Goal: Task Accomplishment & Management: Manage account settings

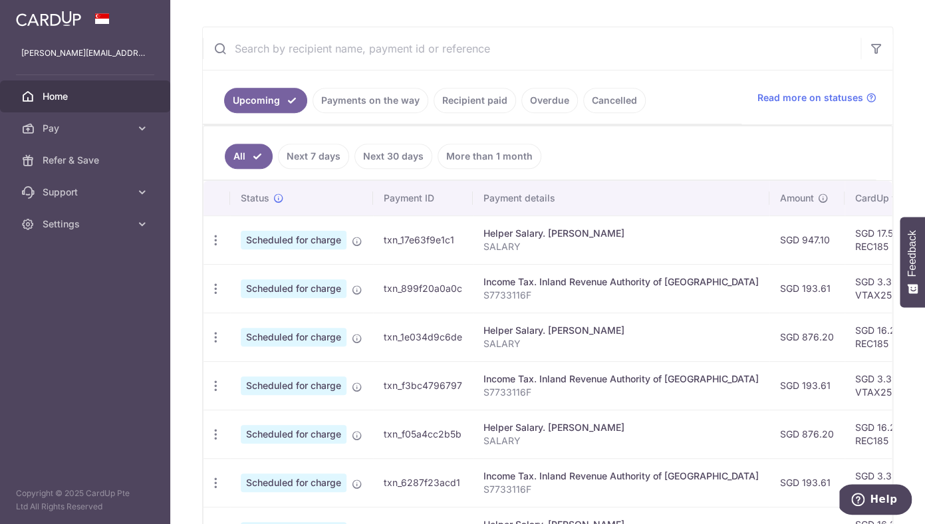
scroll to position [233, 0]
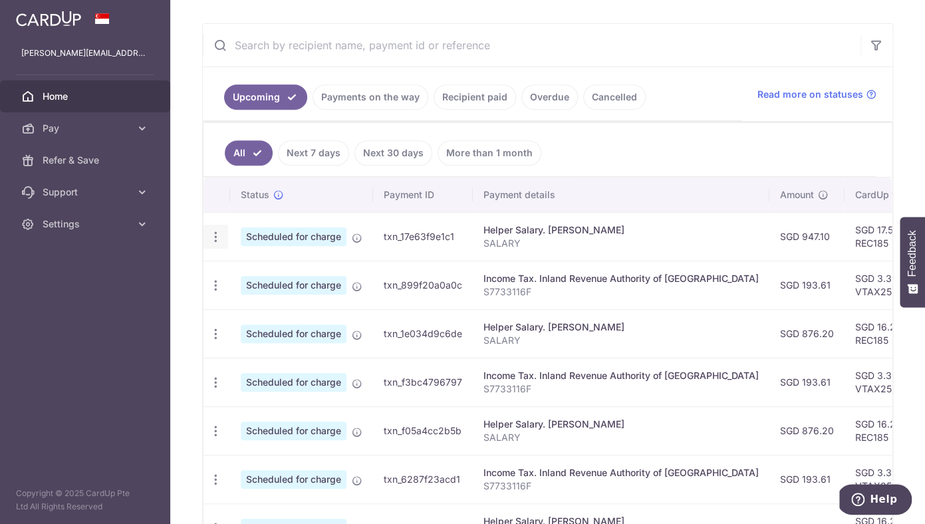
click at [215, 236] on icon "button" at bounding box center [216, 237] width 14 height 14
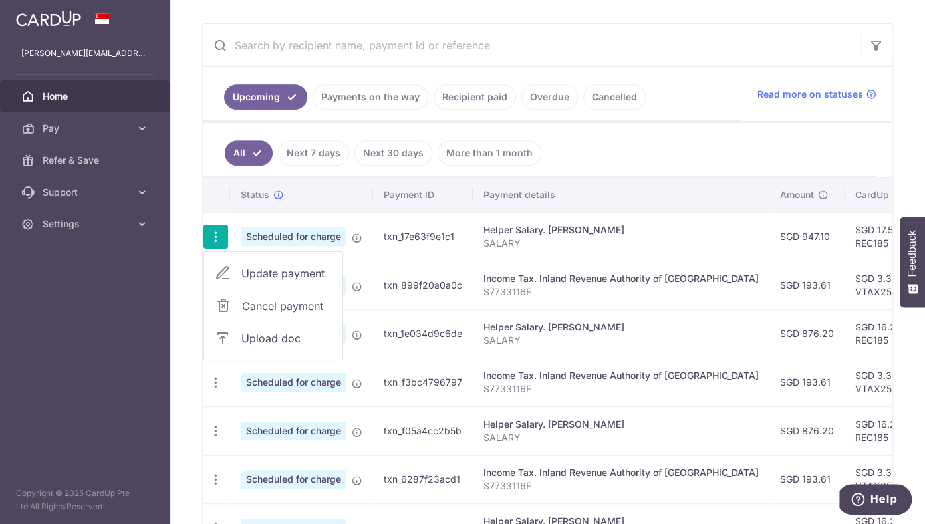
click at [262, 274] on span "Update payment" at bounding box center [286, 273] width 90 height 16
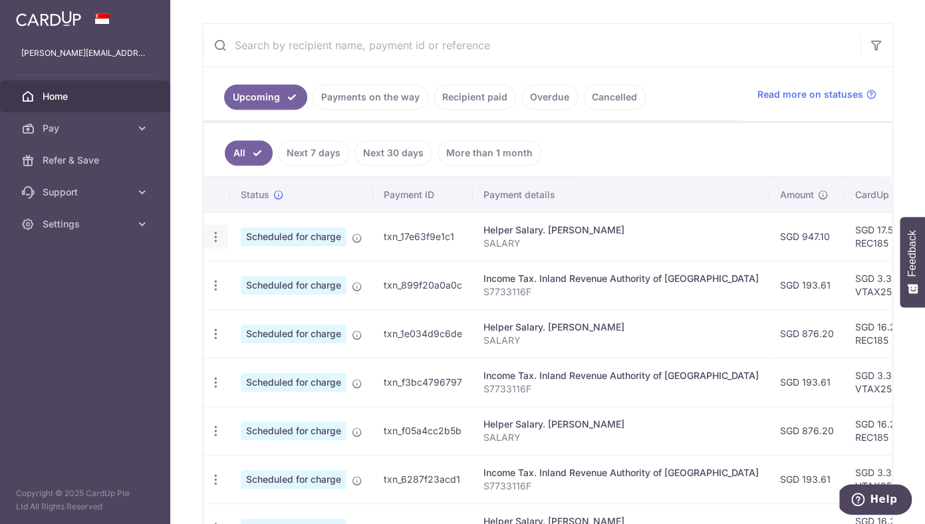
click at [215, 237] on icon "button" at bounding box center [216, 237] width 14 height 14
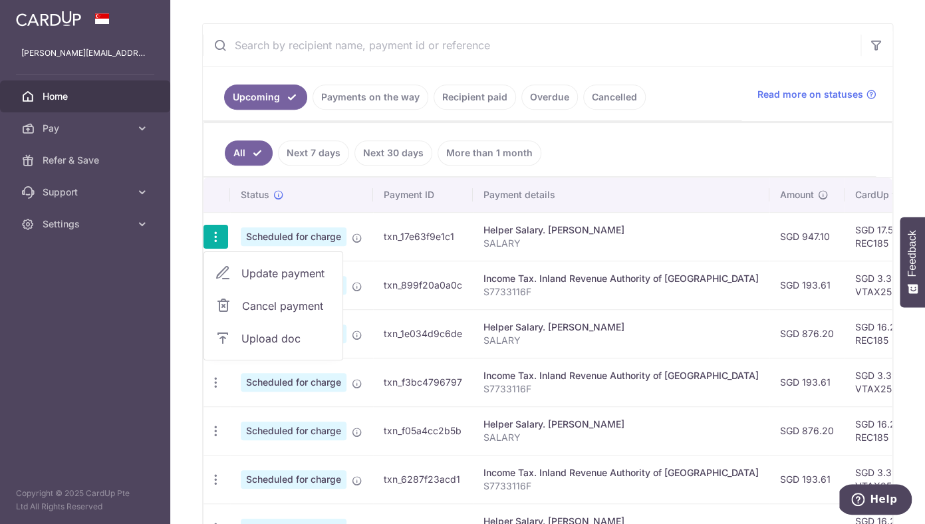
click at [253, 275] on span "Update payment" at bounding box center [286, 273] width 90 height 16
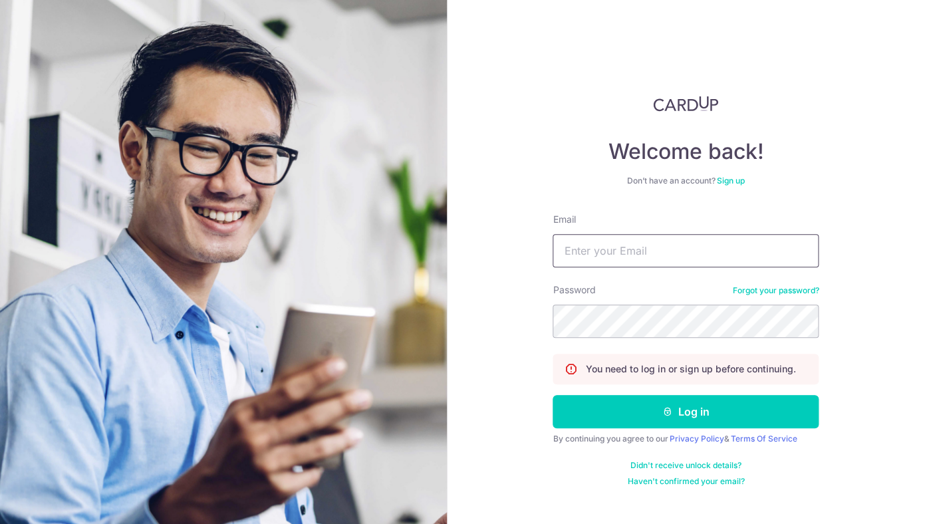
click at [630, 255] on input "Email" at bounding box center [686, 250] width 266 height 33
type input "[PERSON_NAME][EMAIL_ADDRESS][PERSON_NAME][DOMAIN_NAME]"
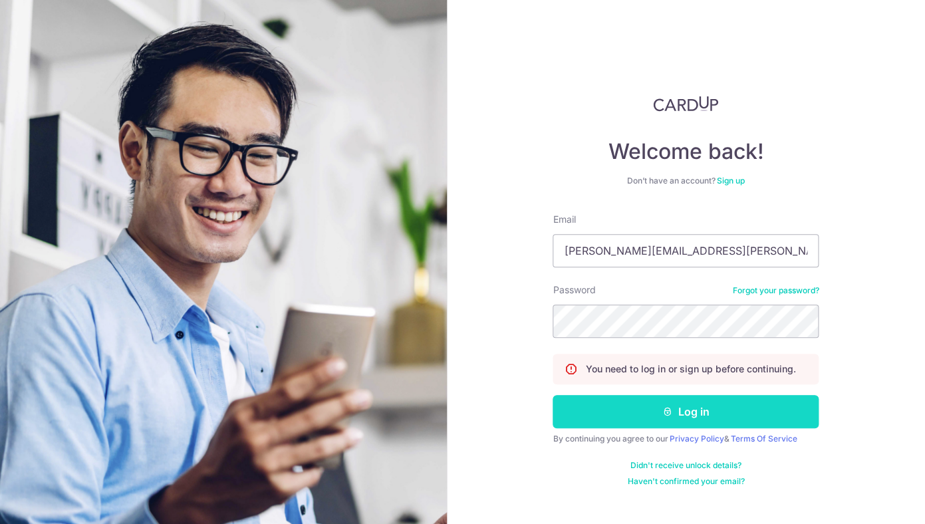
click at [681, 409] on button "Log in" at bounding box center [686, 411] width 266 height 33
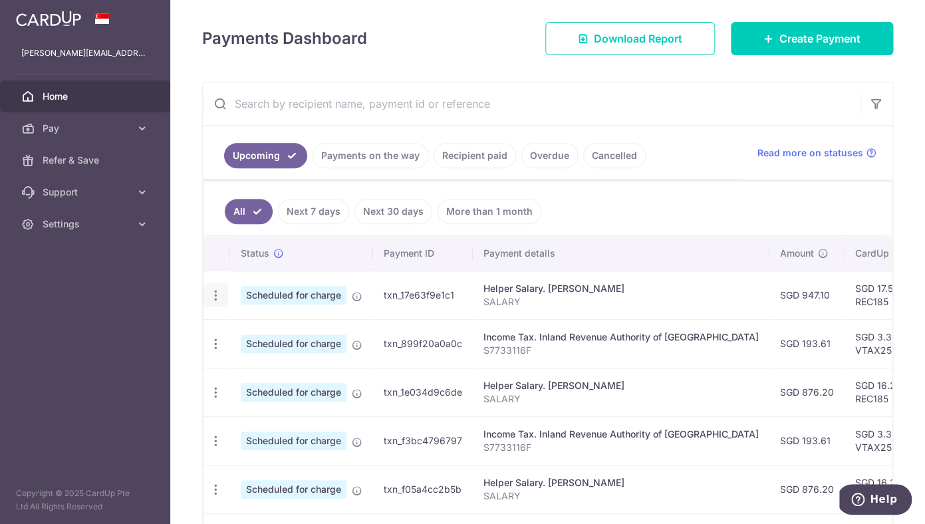
click at [213, 295] on icon "button" at bounding box center [216, 296] width 14 height 14
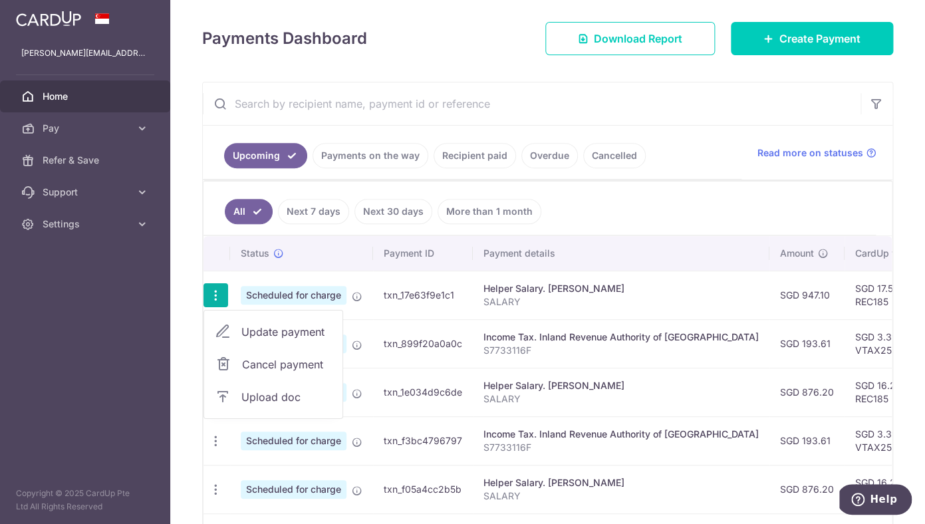
click at [255, 331] on span "Update payment" at bounding box center [286, 332] width 90 height 16
radio input "true"
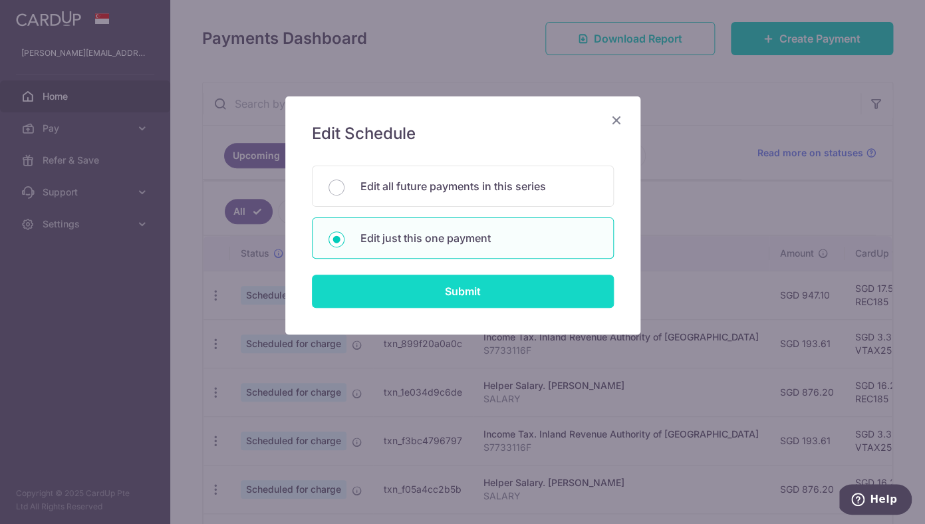
click at [434, 303] on input "Submit" at bounding box center [463, 291] width 302 height 33
radio input "true"
type input "947.10"
type input "[DATE]"
type input "SALARY"
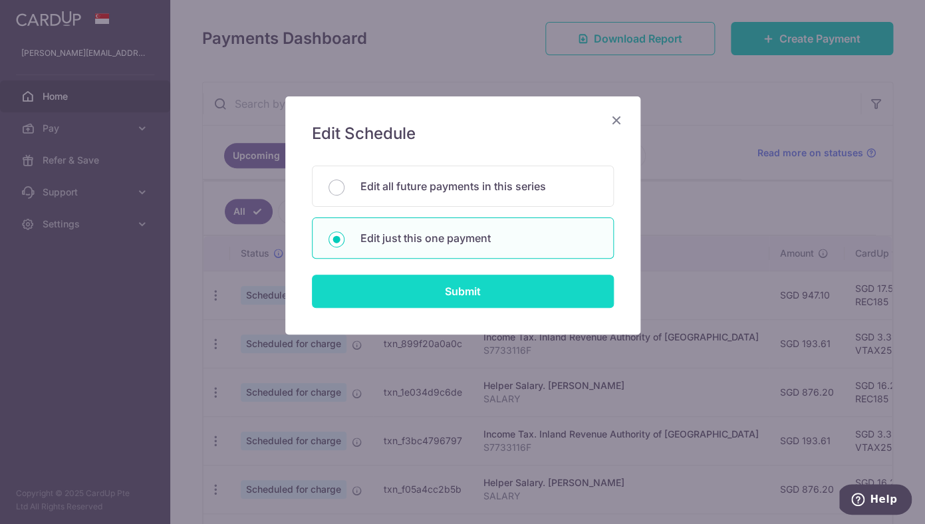
type input "REC185"
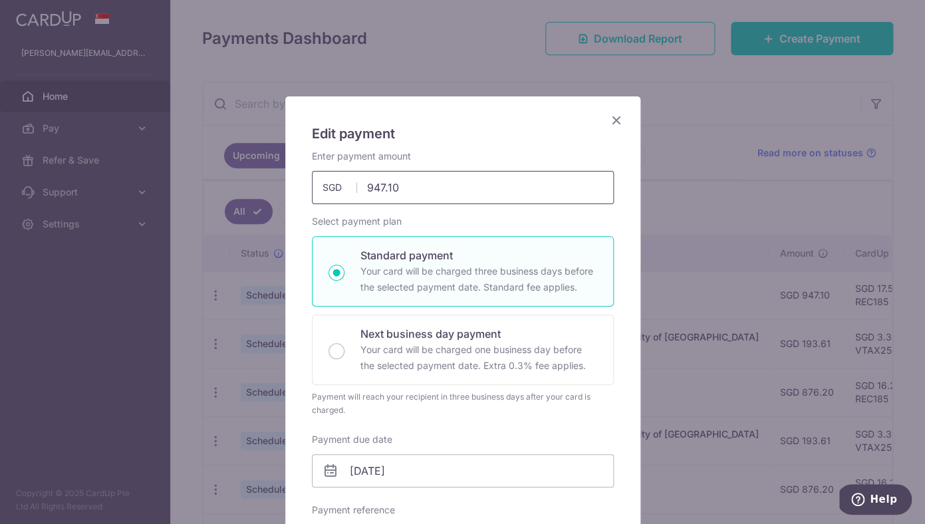
click at [428, 199] on input "947.10" at bounding box center [463, 187] width 302 height 33
type input "963.80"
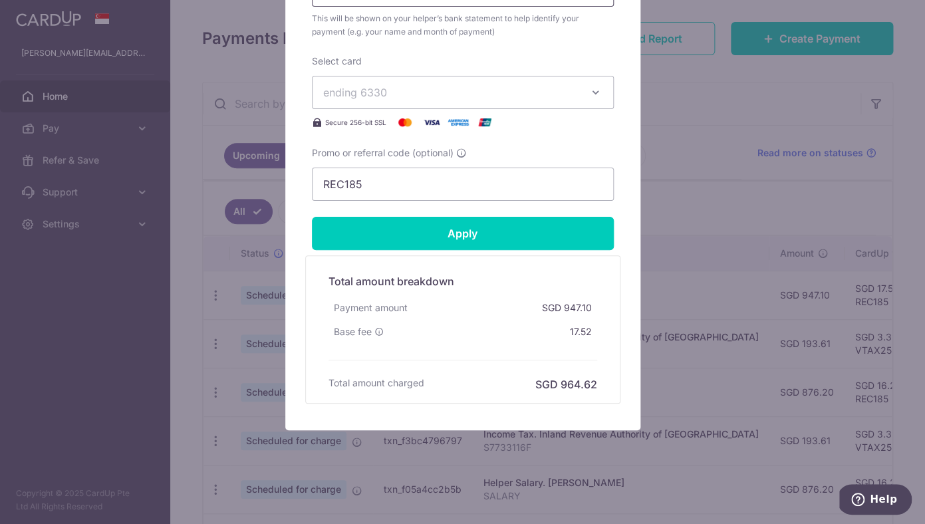
scroll to position [552, 0]
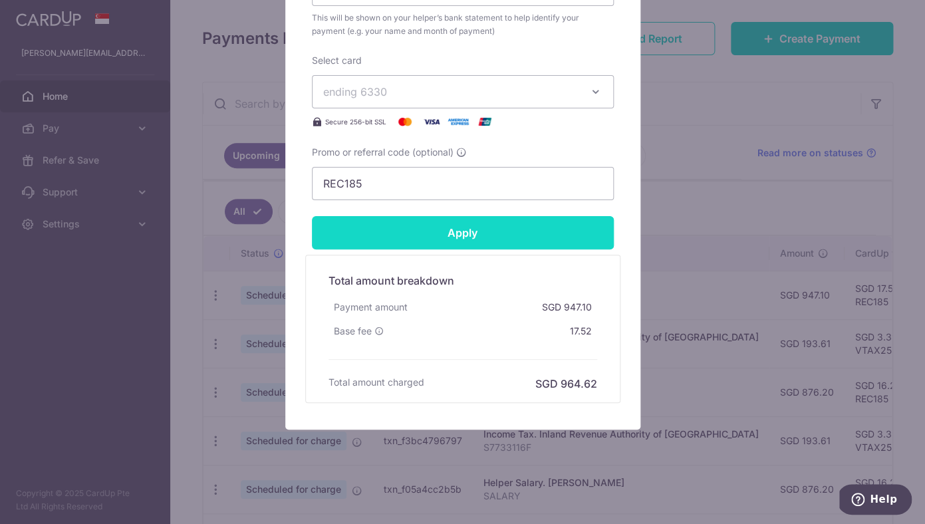
click at [491, 237] on input "Apply" at bounding box center [463, 232] width 302 height 33
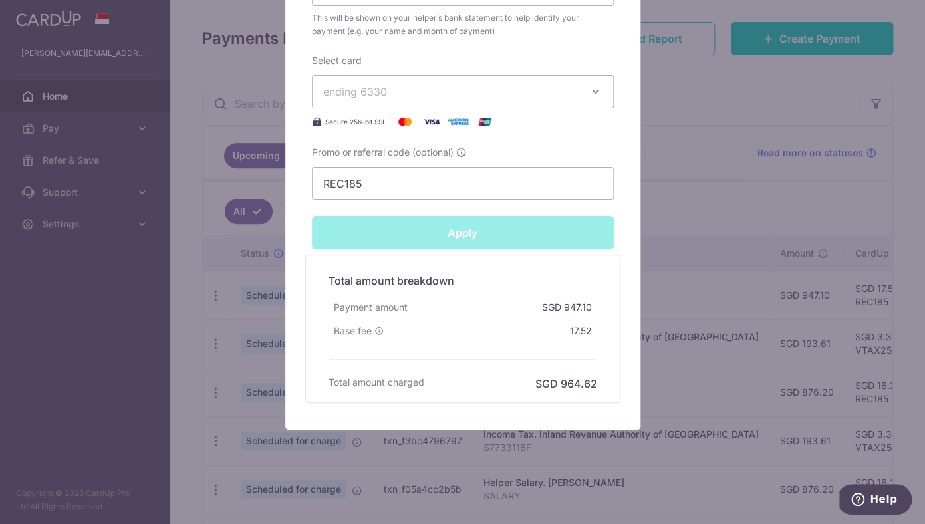
type input "Successfully Applied"
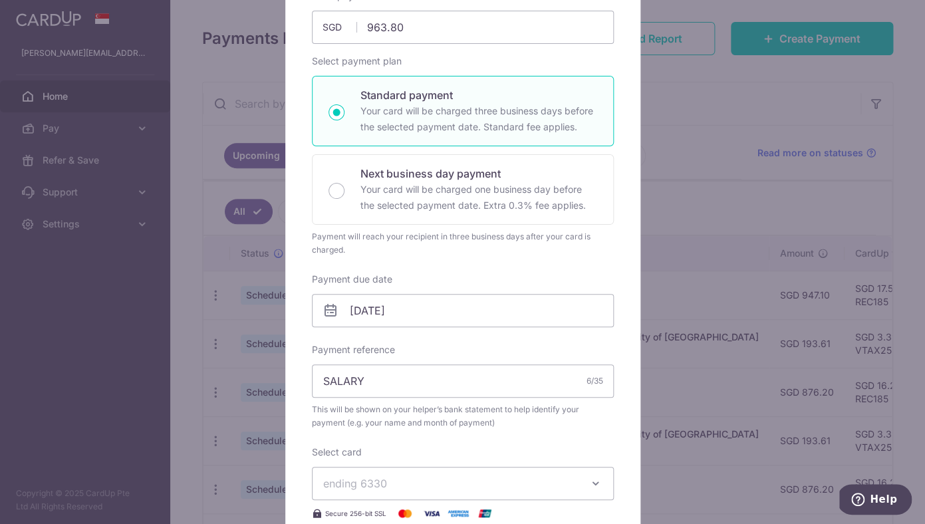
scroll to position [0, 0]
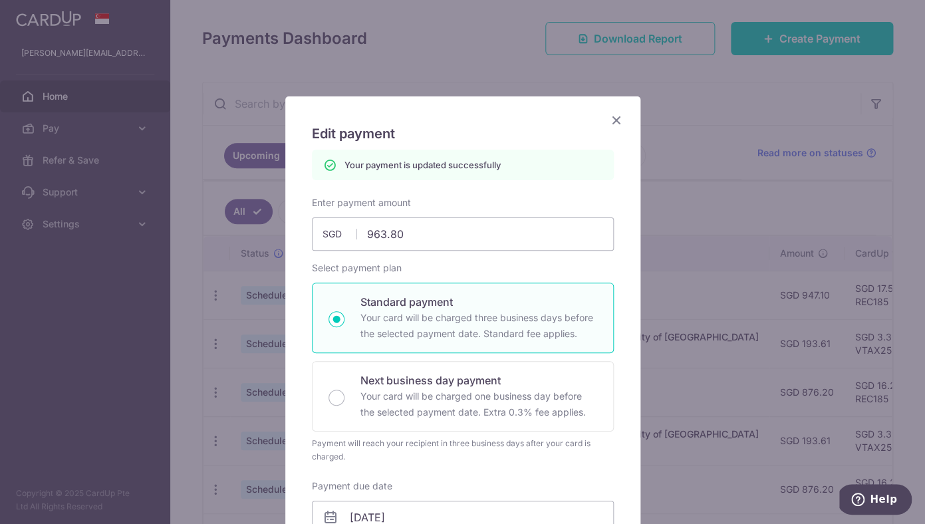
click at [614, 123] on icon "Close" at bounding box center [616, 120] width 16 height 17
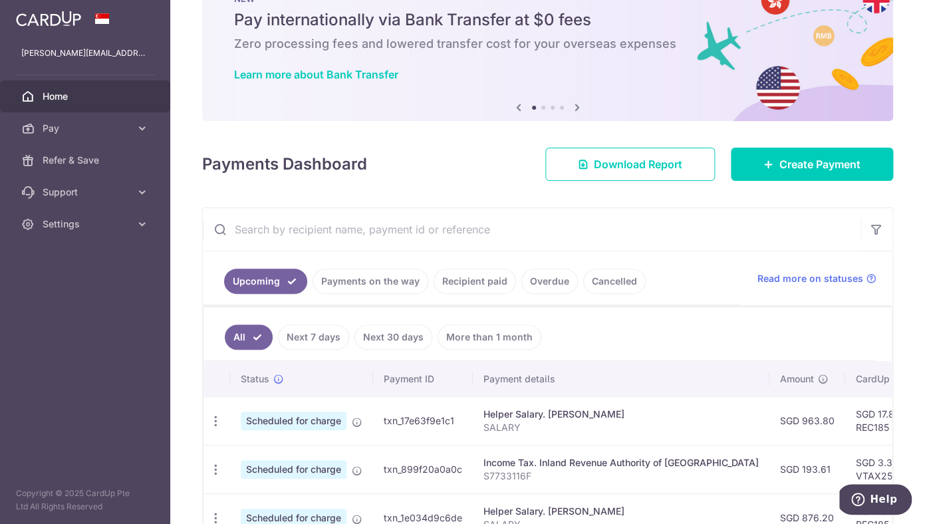
scroll to position [6, 0]
